Goal: Contribute content: Add original content to the website for others to see

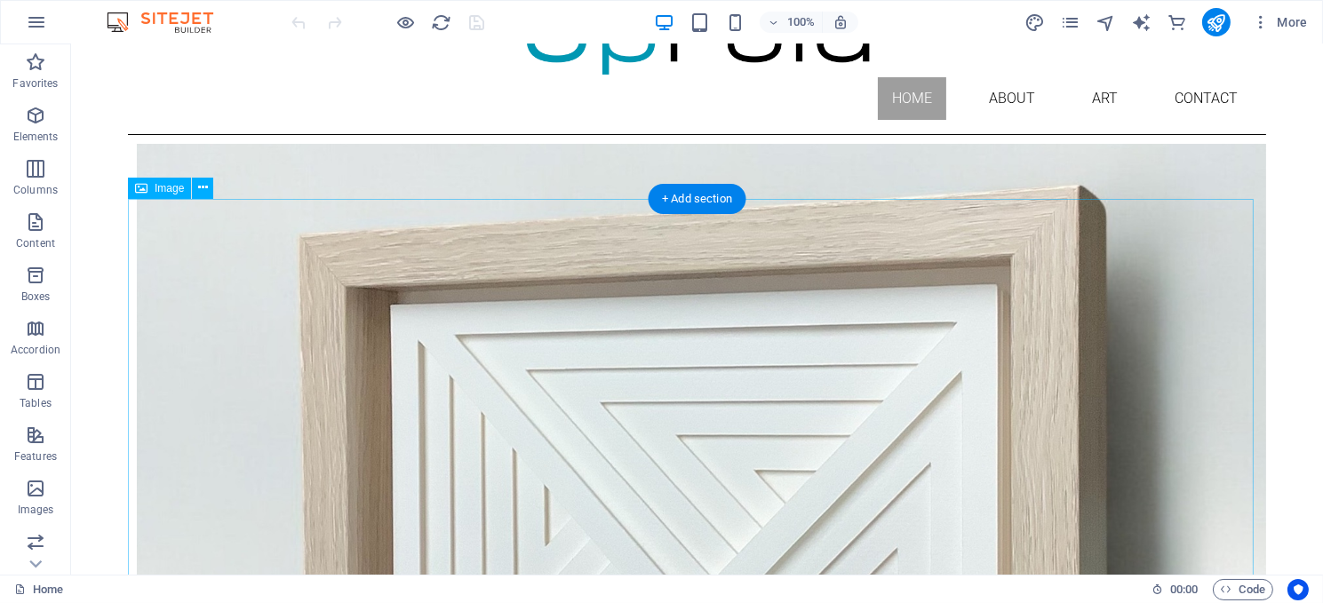
scroll to position [266, 0]
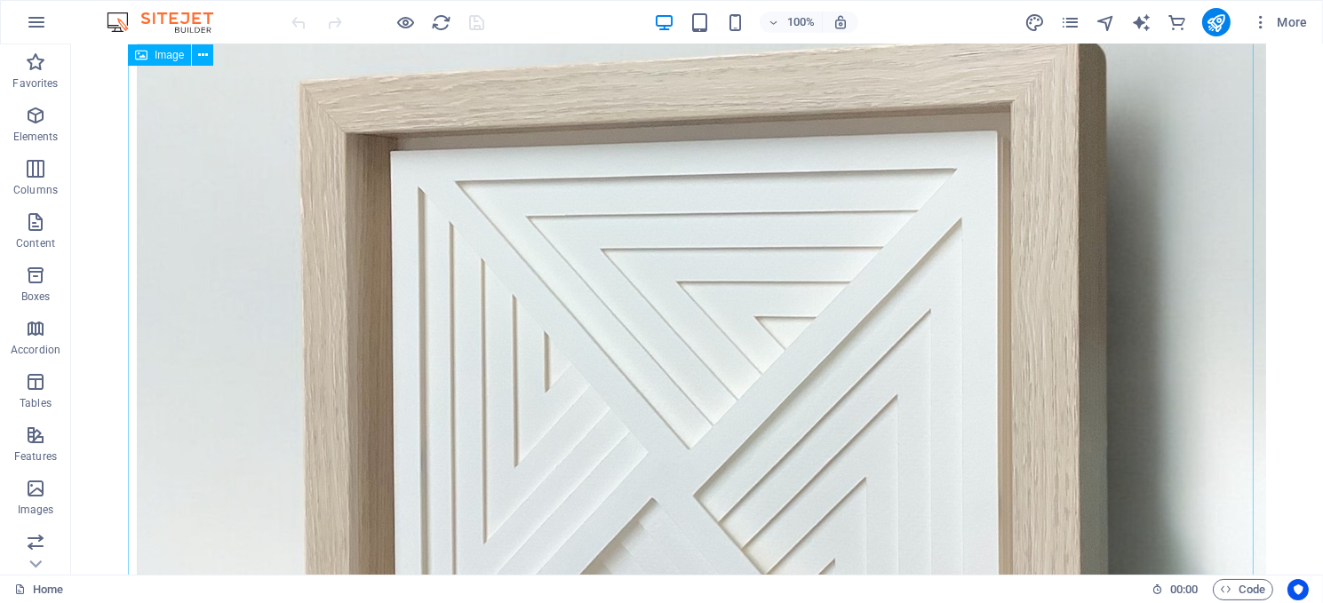
click at [627, 314] on figure at bounding box center [696, 532] width 1138 height 1103
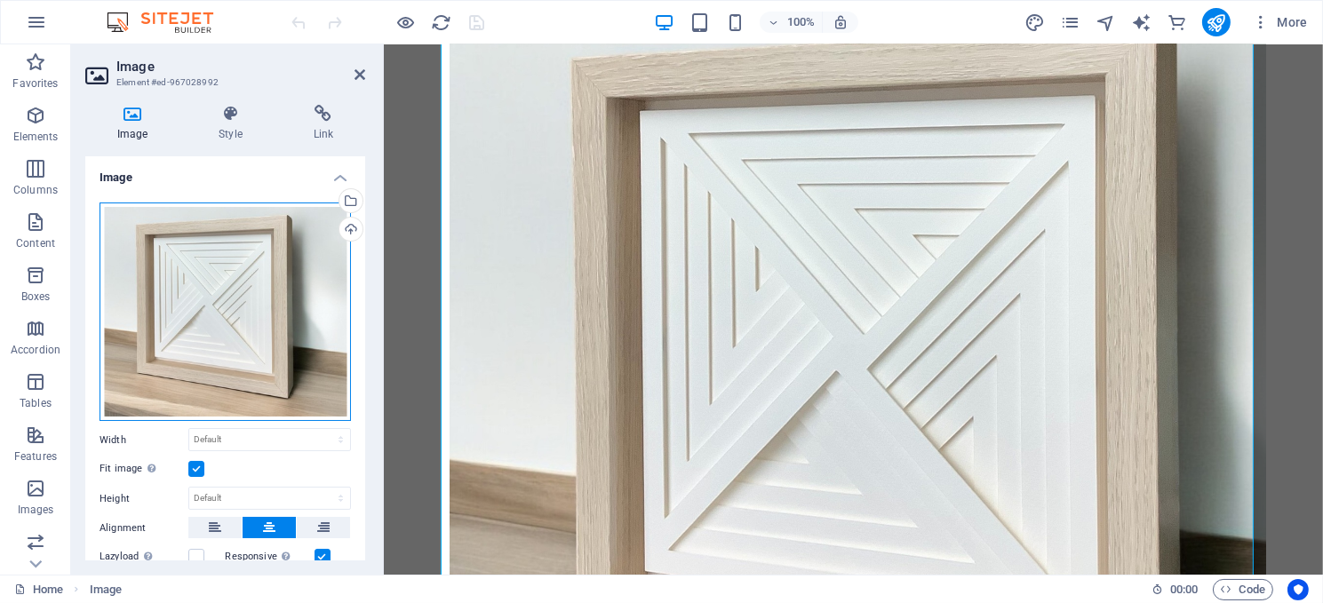
click at [230, 275] on div "Drag files here, click to choose files or select files from Files or our free s…" at bounding box center [224, 312] width 251 height 219
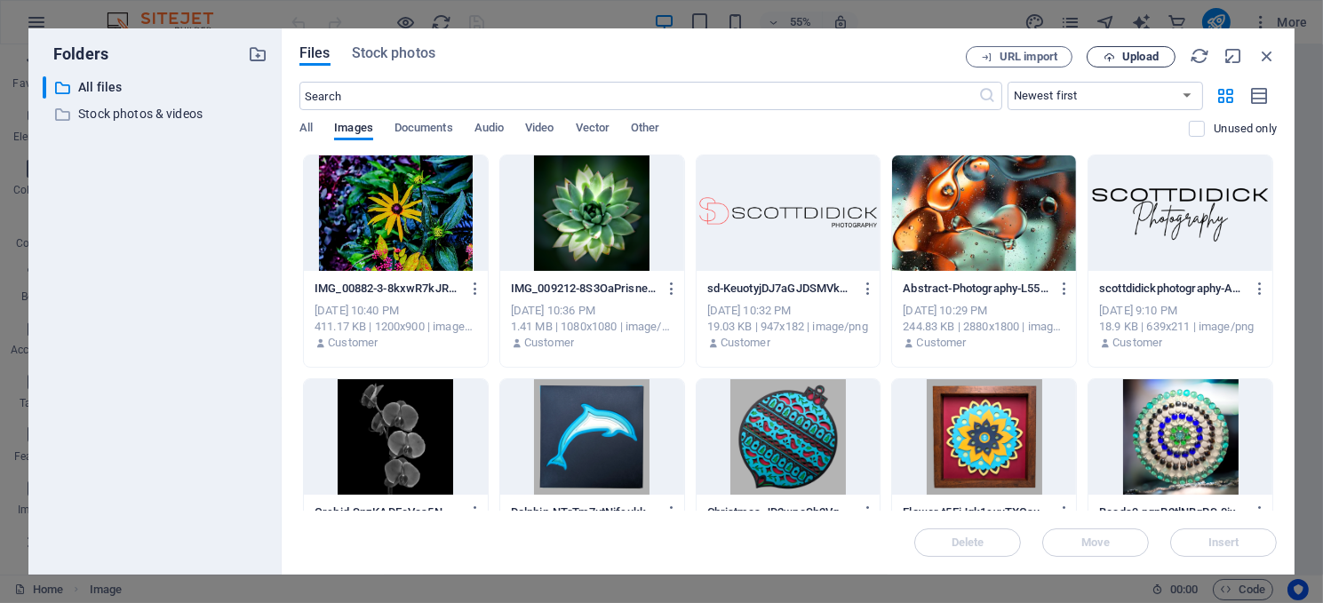
click at [1127, 53] on span "Upload" at bounding box center [1140, 57] width 36 height 11
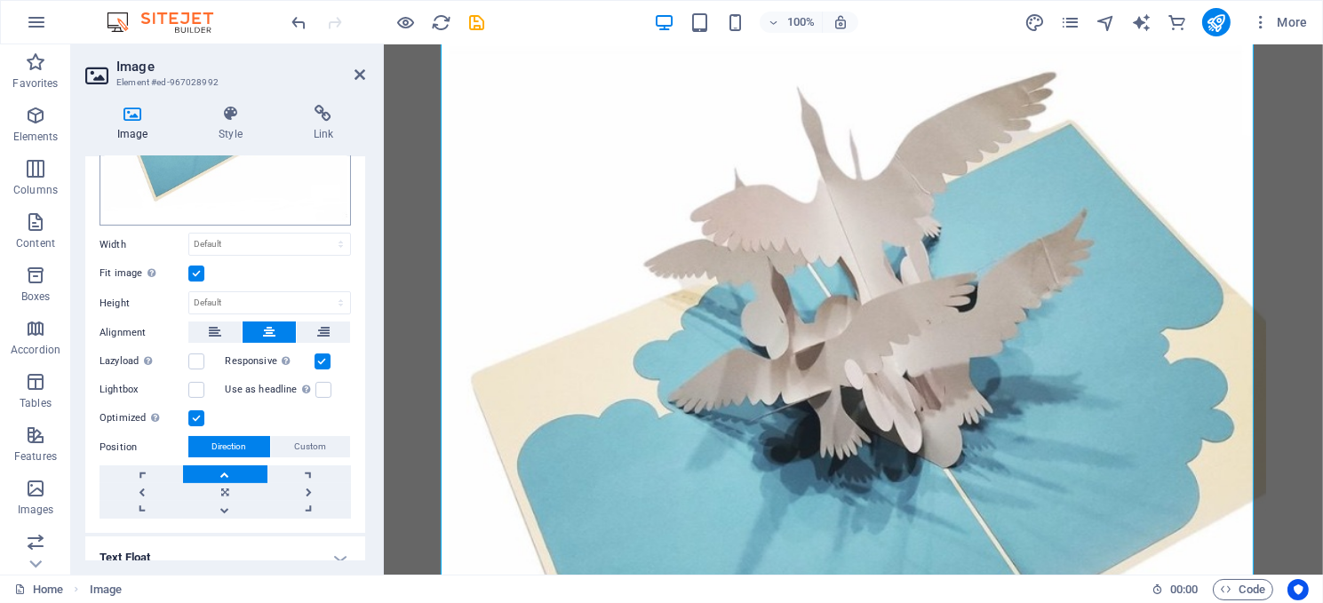
scroll to position [283, 0]
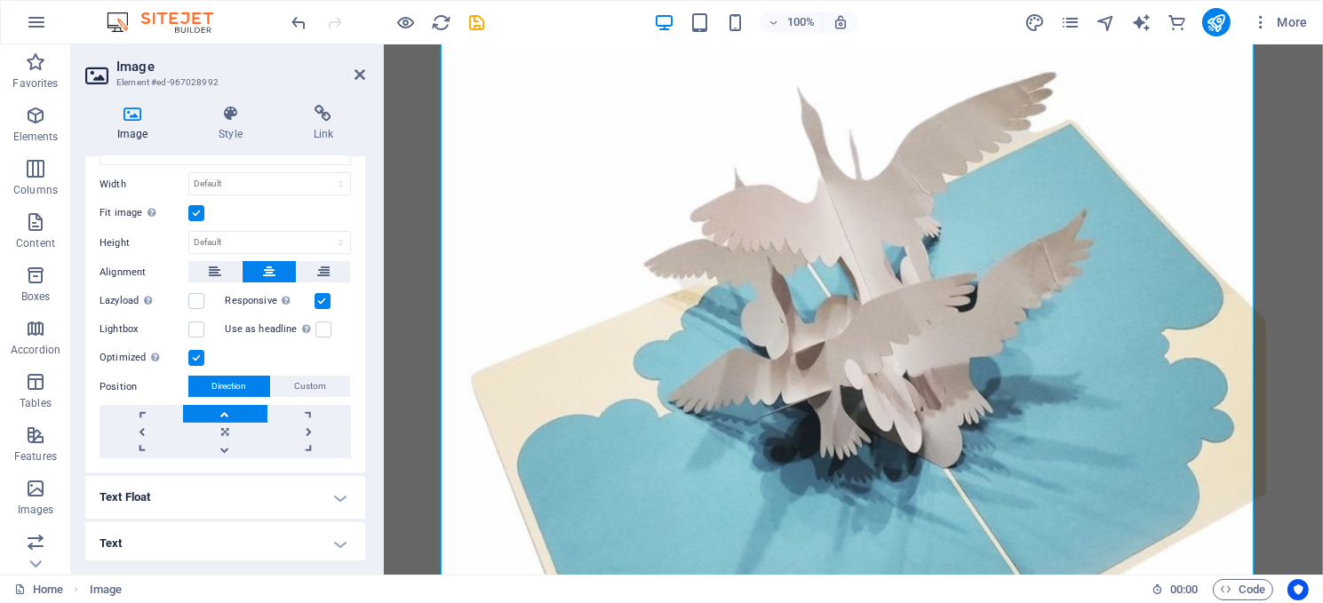
click at [193, 352] on label at bounding box center [196, 358] width 16 height 16
click at [0, 0] on input "Optimized Images are compressed to improve page speed." at bounding box center [0, 0] width 0 height 0
click at [474, 18] on icon "save" at bounding box center [477, 22] width 20 height 20
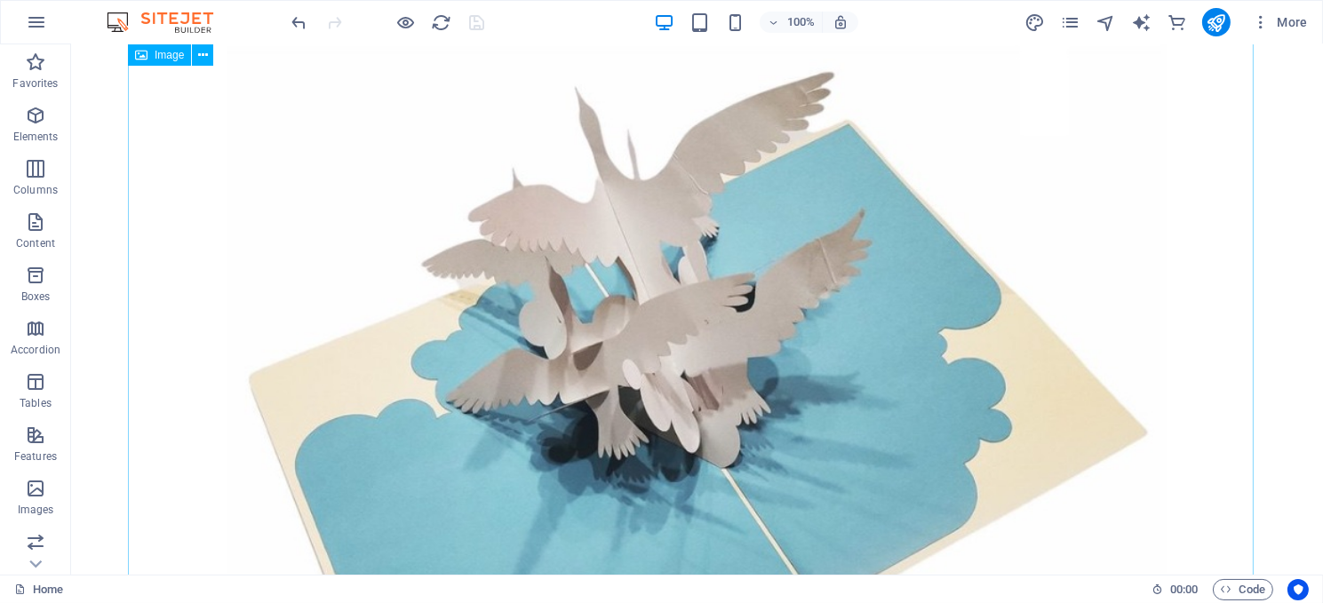
scroll to position [0, 0]
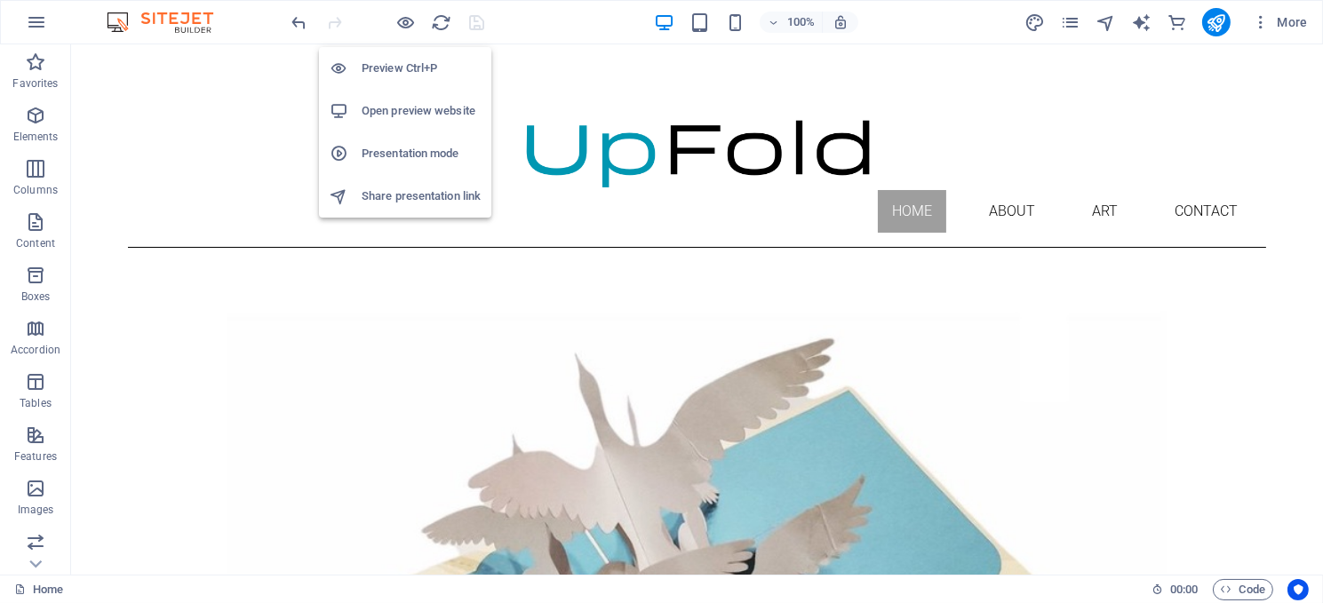
click at [387, 107] on h6 "Open preview website" at bounding box center [420, 110] width 119 height 21
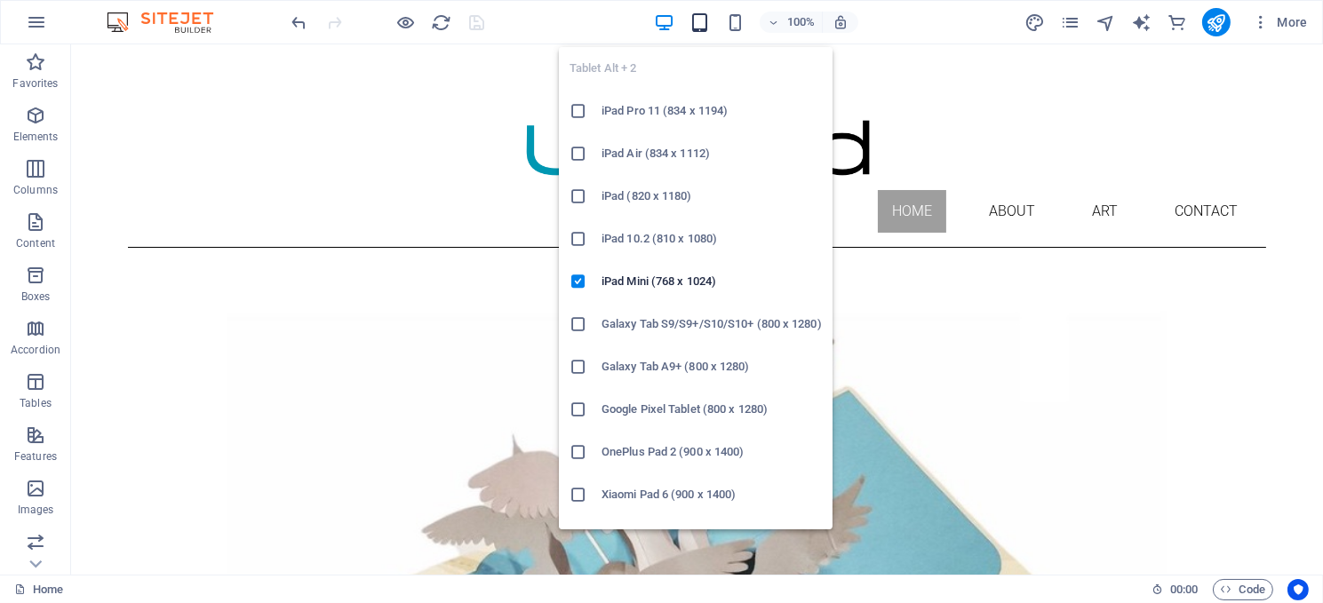
click at [697, 18] on icon "button" at bounding box center [699, 22] width 20 height 20
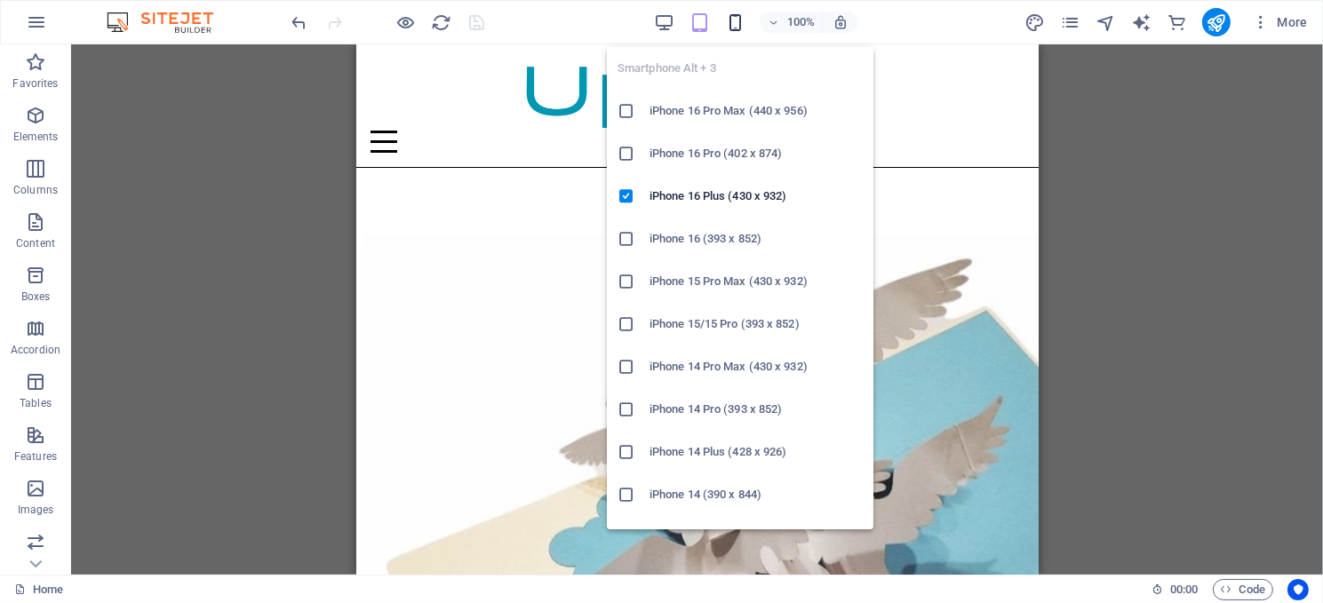
click at [739, 20] on icon "button" at bounding box center [735, 22] width 20 height 20
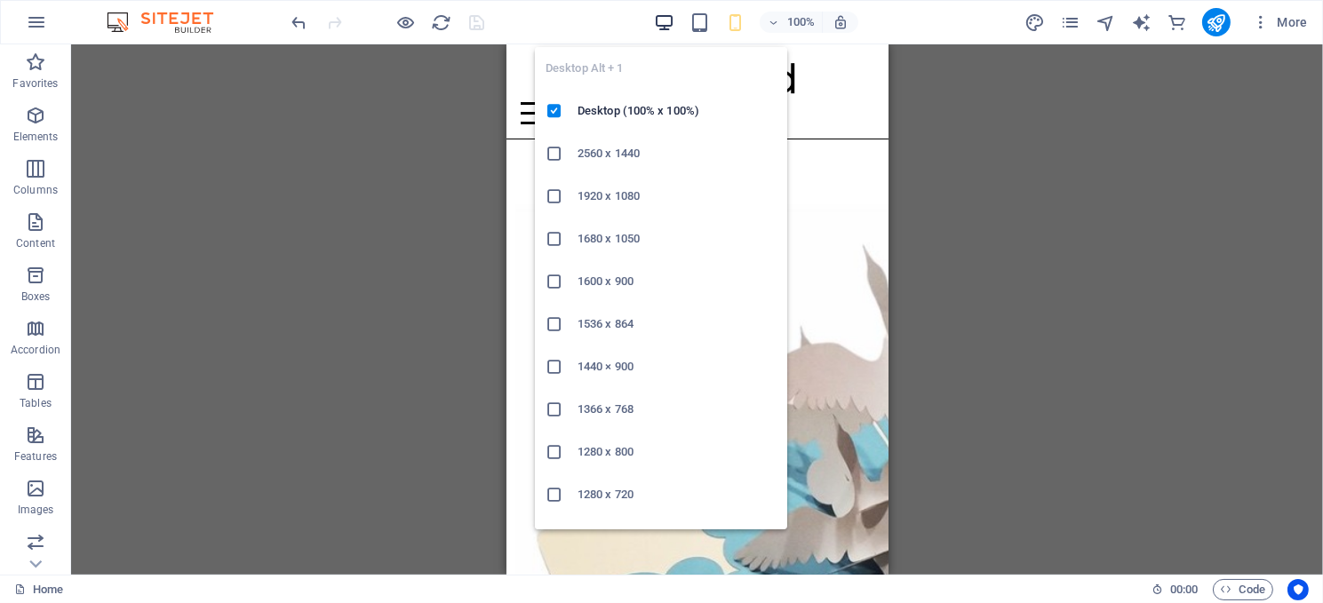
click at [664, 16] on icon "button" at bounding box center [664, 22] width 20 height 20
